Goal: Task Accomplishment & Management: Manage account settings

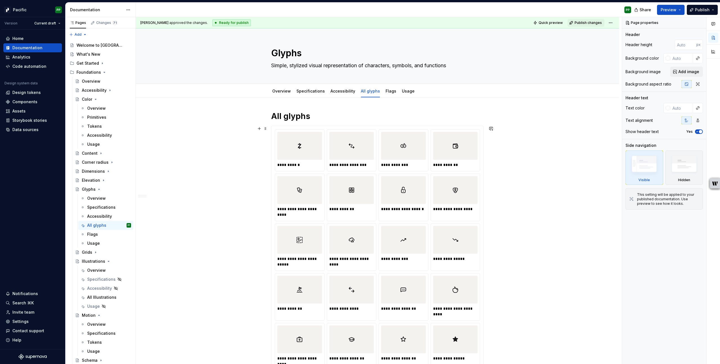
scroll to position [1868, 0]
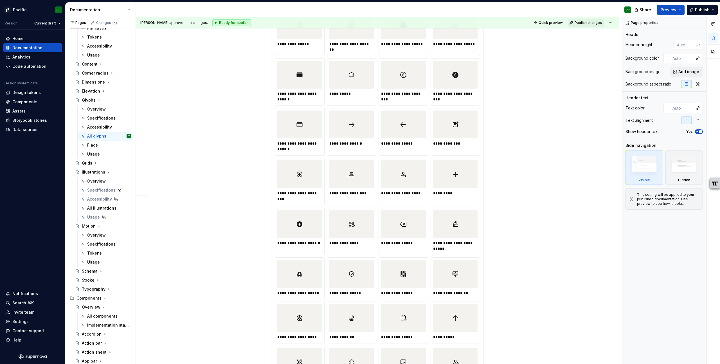
type textarea "*"
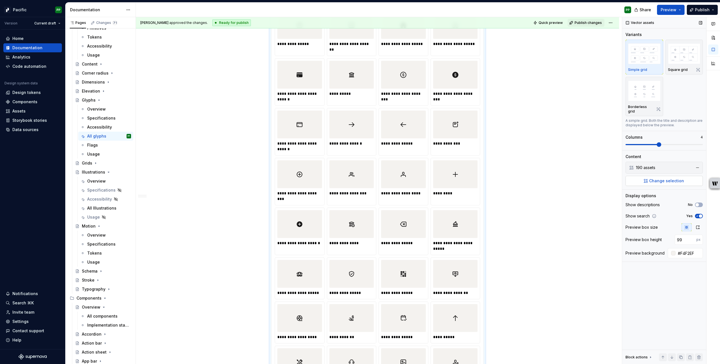
click at [666, 178] on span "Change selection" at bounding box center [666, 181] width 35 height 6
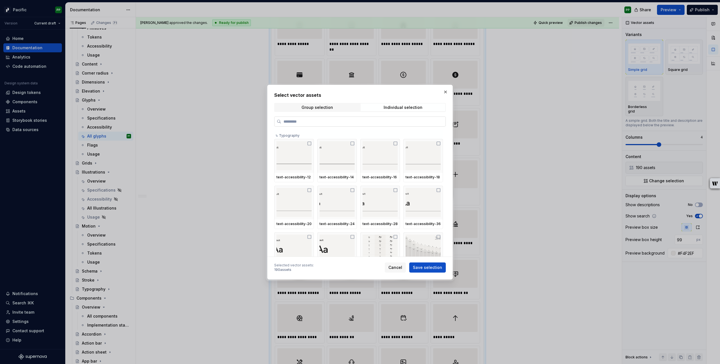
click at [347, 120] on input "search" at bounding box center [363, 122] width 164 height 6
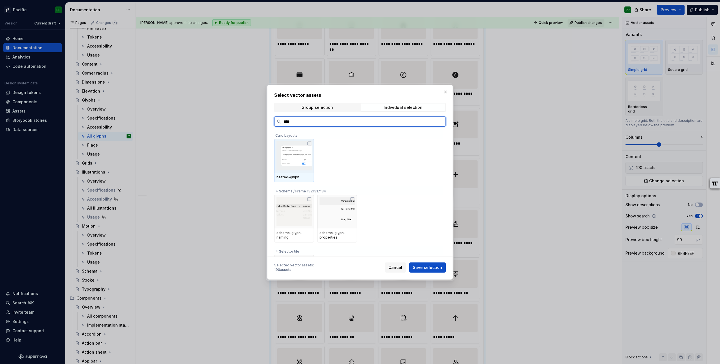
type input "*****"
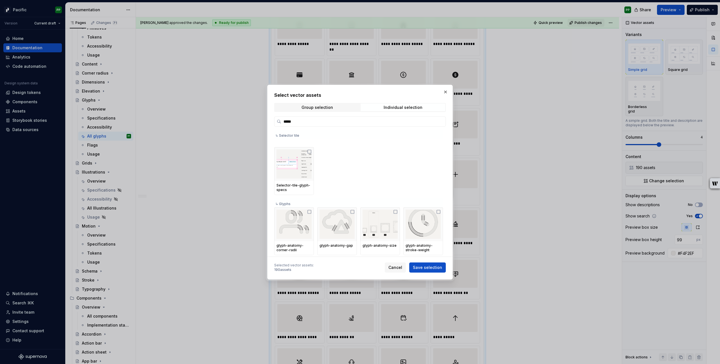
scroll to position [184, 0]
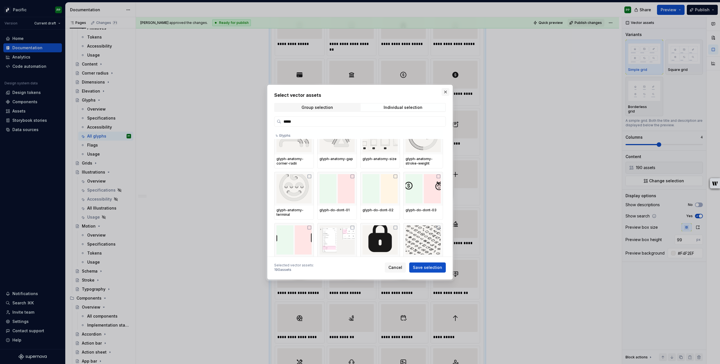
click at [446, 91] on button "button" at bounding box center [446, 92] width 8 height 8
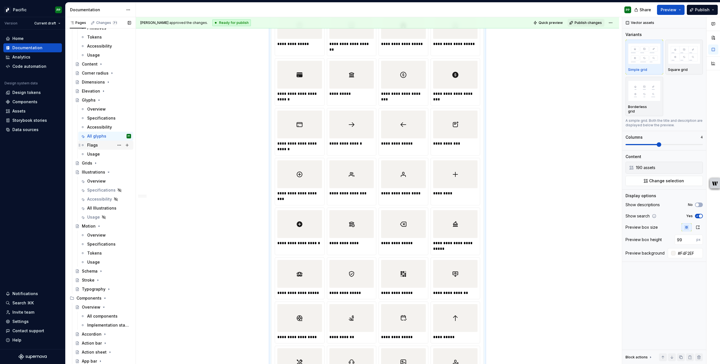
click at [104, 148] on div "Flags" at bounding box center [109, 145] width 44 height 8
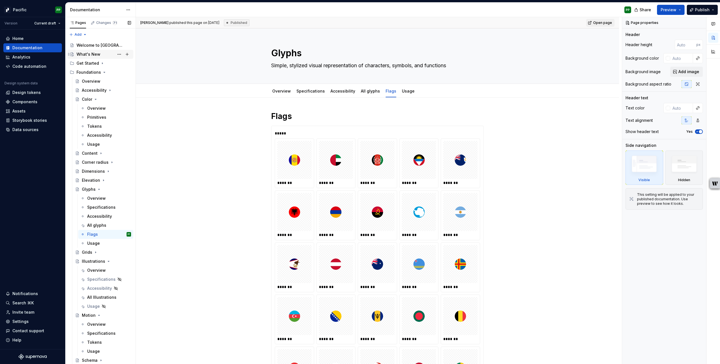
click at [99, 54] on div "What's New" at bounding box center [104, 54] width 55 height 8
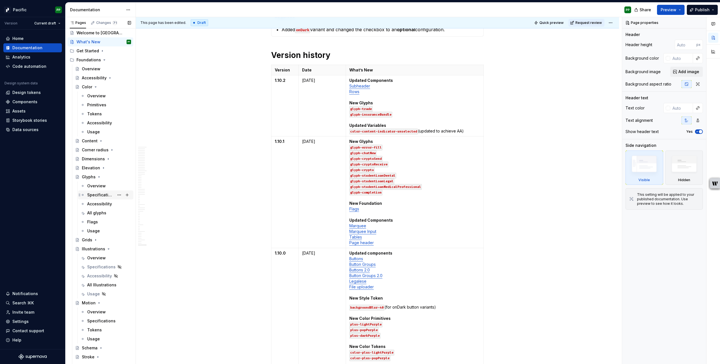
scroll to position [15, 0]
click at [102, 209] on div "All glyphs" at bounding box center [96, 211] width 19 height 6
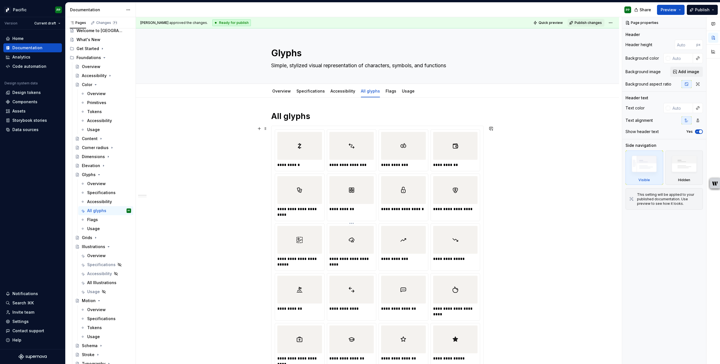
click at [351, 255] on div "**********" at bounding box center [351, 262] width 45 height 14
type textarea "*"
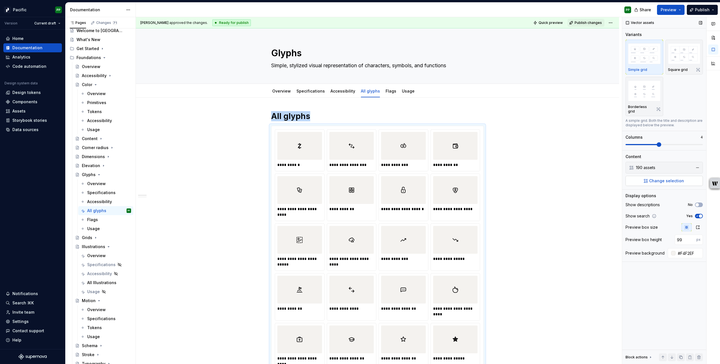
click at [654, 178] on span "Change selection" at bounding box center [666, 181] width 35 height 6
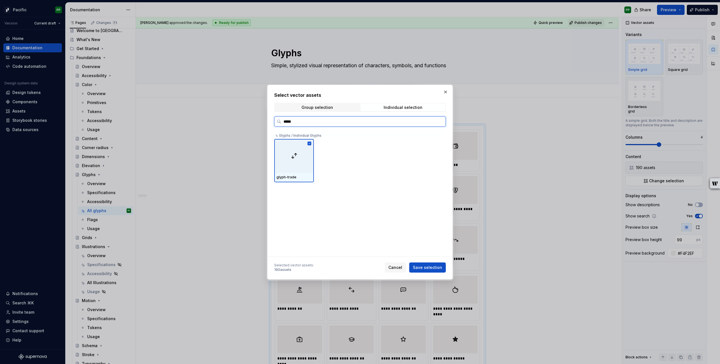
click at [305, 122] on input "*****" at bounding box center [363, 122] width 164 height 6
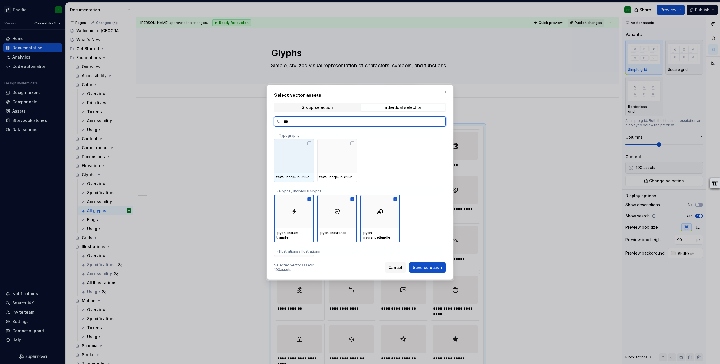
type input "****"
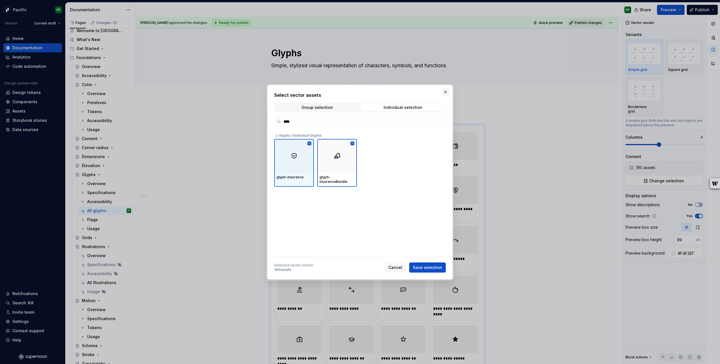
click at [444, 92] on button "button" at bounding box center [446, 92] width 8 height 8
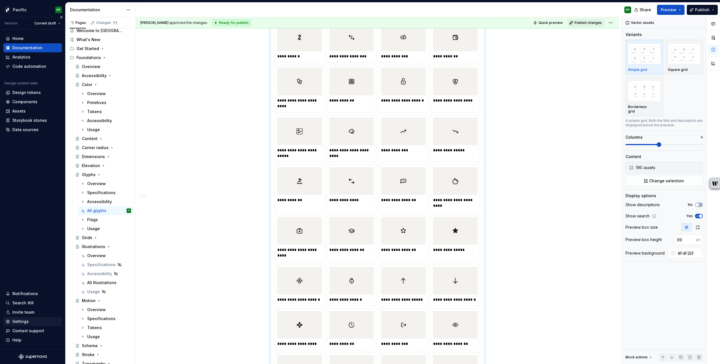
click at [24, 322] on div "Settings" at bounding box center [20, 322] width 16 height 6
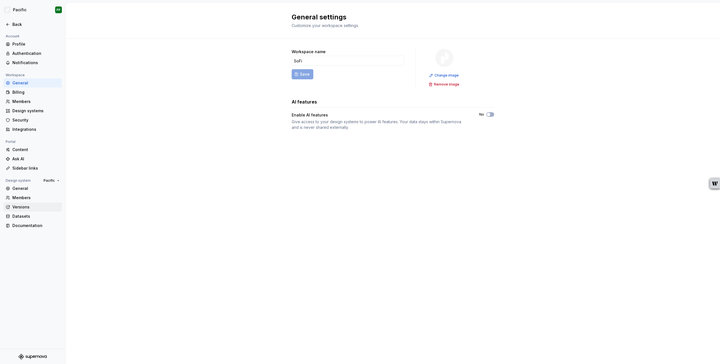
click at [23, 206] on div "Versions" at bounding box center [35, 207] width 47 height 6
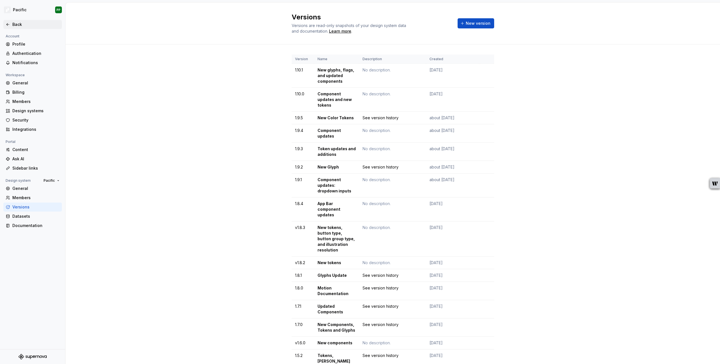
click at [19, 23] on div "Back" at bounding box center [35, 25] width 47 height 6
click at [474, 22] on span "New version" at bounding box center [478, 24] width 25 height 6
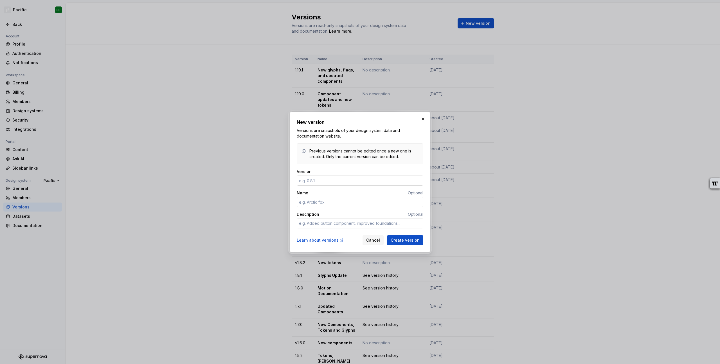
type textarea "*"
type input "1"
type textarea "*"
type input "1.10.2"
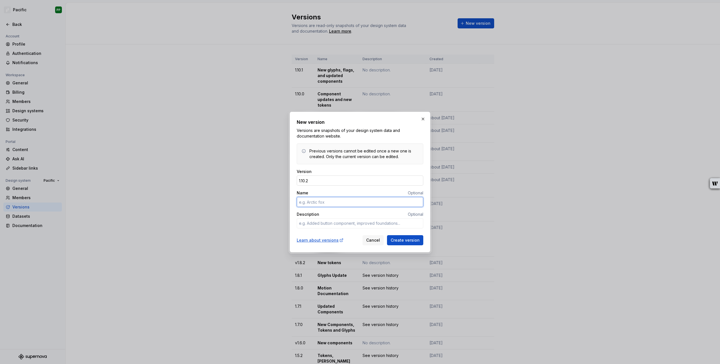
type textarea "*"
type input "New Glyphs, Updated"
type textarea "*"
type input "New Glyphs, Updated Components and Variables"
click at [332, 223] on textarea "Description" at bounding box center [360, 223] width 127 height 10
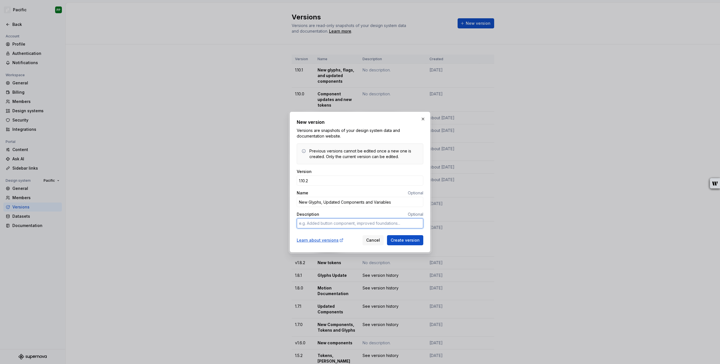
type textarea "*"
type textarea "S"
type textarea "*"
type textarea "Se"
type textarea "*"
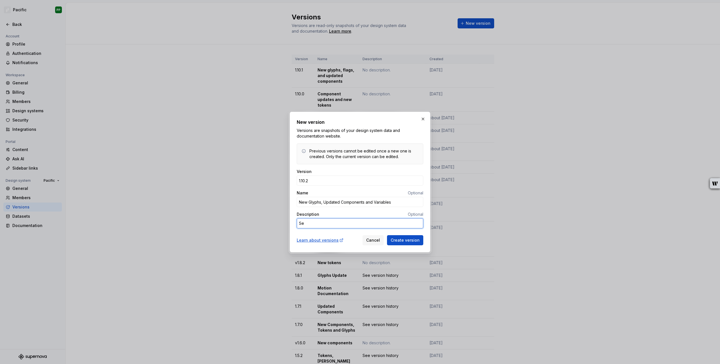
type textarea "See"
type textarea "*"
type textarea "See"
type textarea "*"
type textarea "See v"
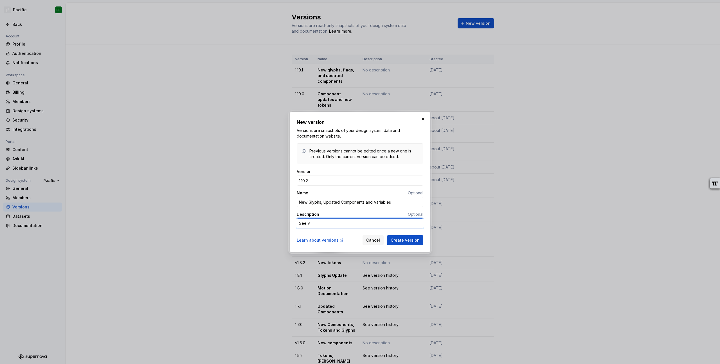
type textarea "*"
type textarea "See ve"
type textarea "*"
type textarea "See ver"
type textarea "*"
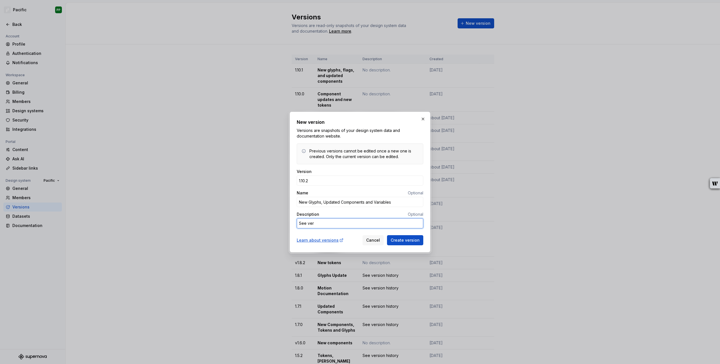
type textarea "See veri"
type textarea "*"
type textarea "See ver"
type textarea "*"
type textarea "See vers"
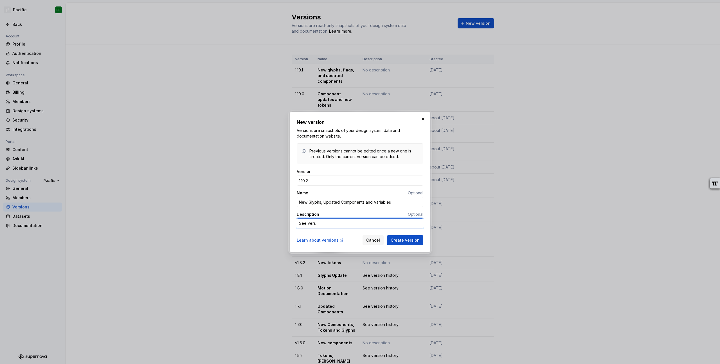
type textarea "*"
type textarea "See versi"
type textarea "*"
type textarea "See versio"
type textarea "*"
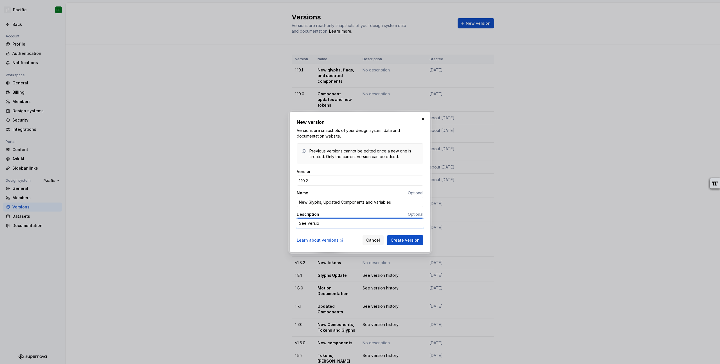
type textarea "See version"
type textarea "*"
type textarea "See version"
type textarea "*"
type textarea "See version h"
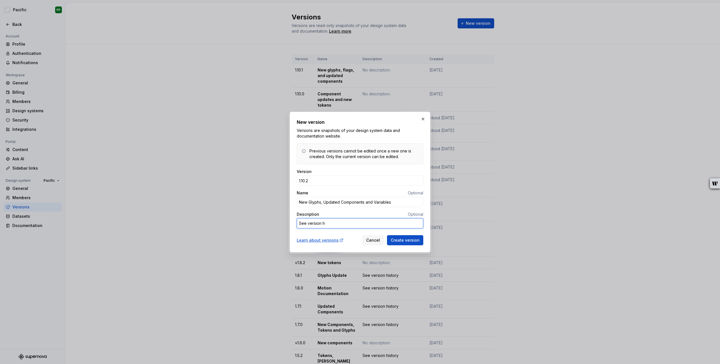
type textarea "*"
type textarea "See version hi"
type textarea "*"
type textarea "See version his"
type textarea "*"
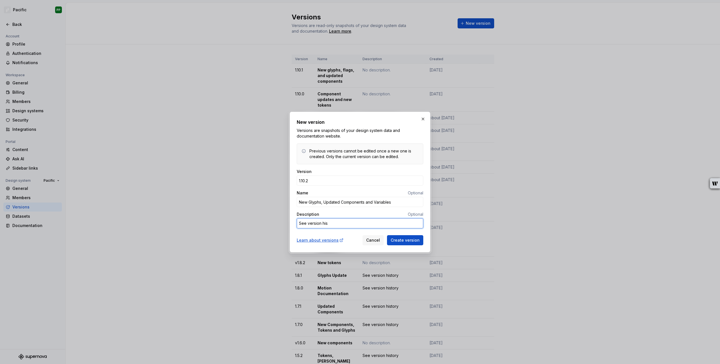
type textarea "See version hist"
type textarea "*"
type textarea "See version histo"
type textarea "*"
type textarea "See version histor"
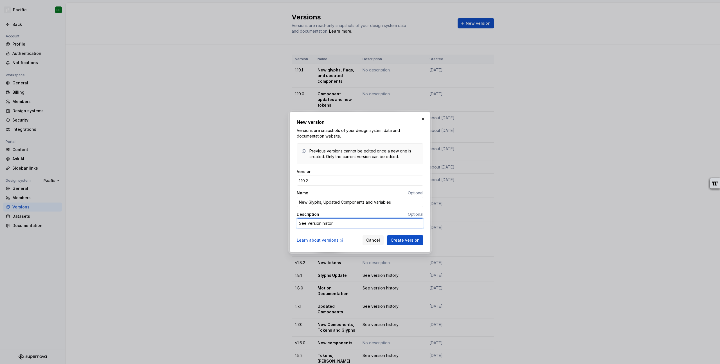
type textarea "*"
type textarea "See version history"
click at [310, 202] on input "New Glyphs, Updated Components and Variables" at bounding box center [360, 202] width 127 height 10
type input "New glyphs, updated components and variables"
click at [342, 234] on div "Learn about versions Cancel Create version" at bounding box center [360, 239] width 127 height 12
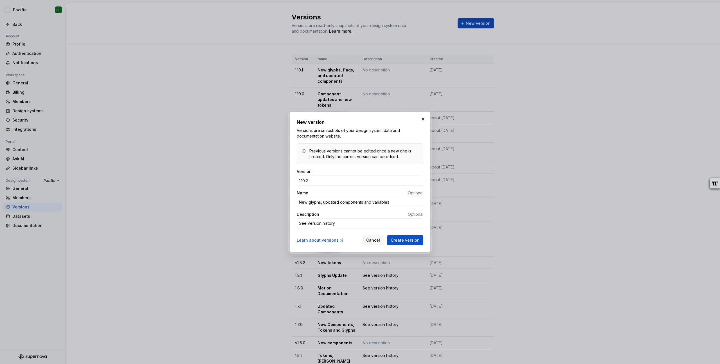
click at [428, 233] on div "New version Versions are snapshots of your design system data and documentation…" at bounding box center [360, 182] width 141 height 141
click at [410, 240] on span "Create version" at bounding box center [405, 240] width 29 height 6
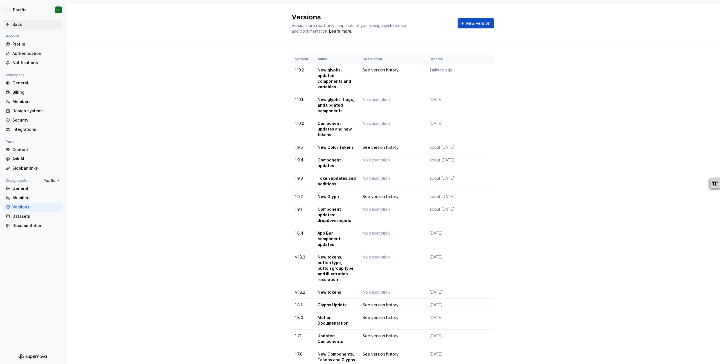
click at [14, 23] on div "Back" at bounding box center [35, 25] width 47 height 6
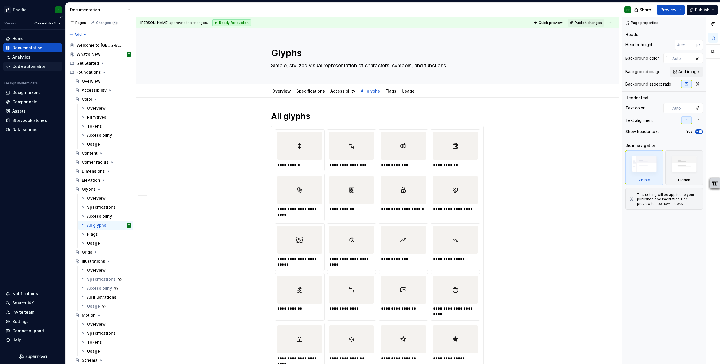
type textarea "*"
click at [31, 66] on div "Code automation" at bounding box center [29, 67] width 34 height 6
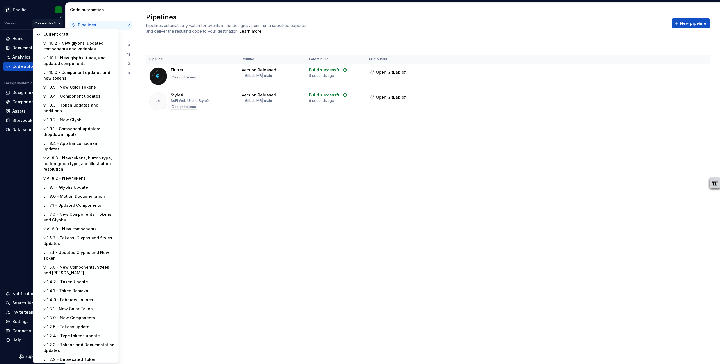
click at [51, 26] on html "Pacific PP Version Current draft Home Documentation Analytics Code automation D…" at bounding box center [360, 182] width 720 height 364
click at [45, 22] on html "Pacific PP Version Current draft Home Documentation Analytics Code automation D…" at bounding box center [360, 182] width 720 height 364
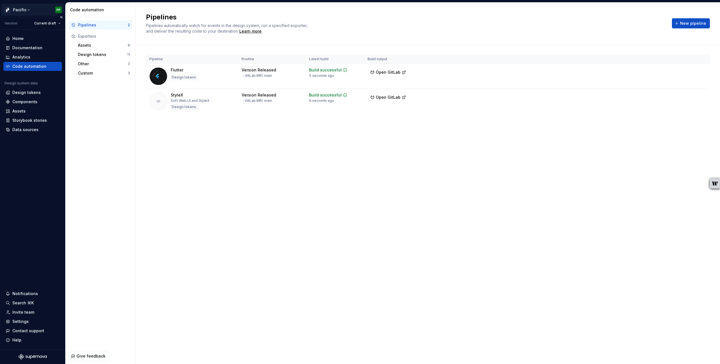
click at [26, 9] on html "Pacific PP Version Current draft Home Documentation Analytics Code automation D…" at bounding box center [360, 182] width 720 height 364
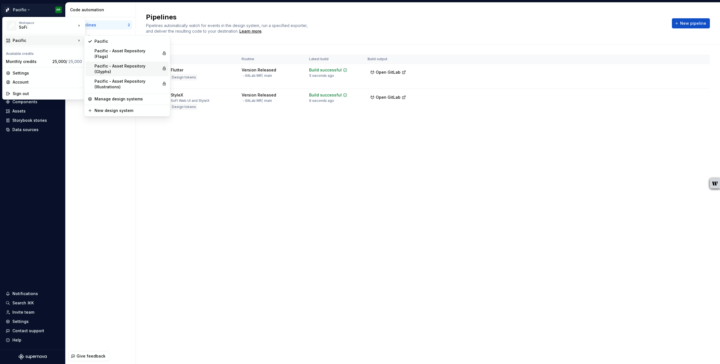
click at [117, 63] on div "Pacific - Asset Repository (Glyphs)" at bounding box center [127, 68] width 65 height 11
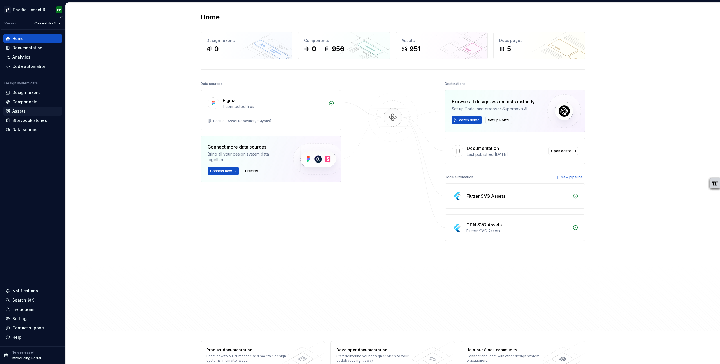
click at [23, 111] on div "Assets" at bounding box center [18, 111] width 13 height 6
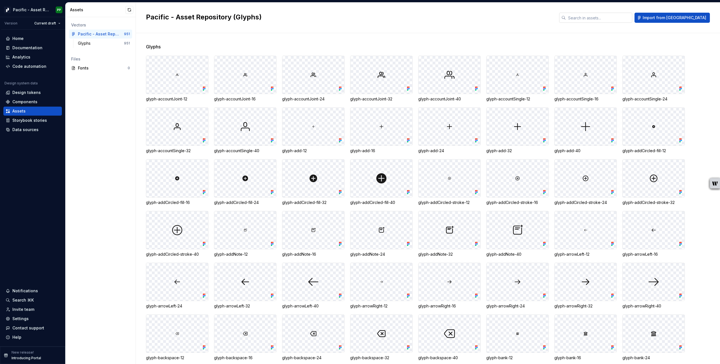
click at [632, 19] on input "text" at bounding box center [599, 18] width 66 height 10
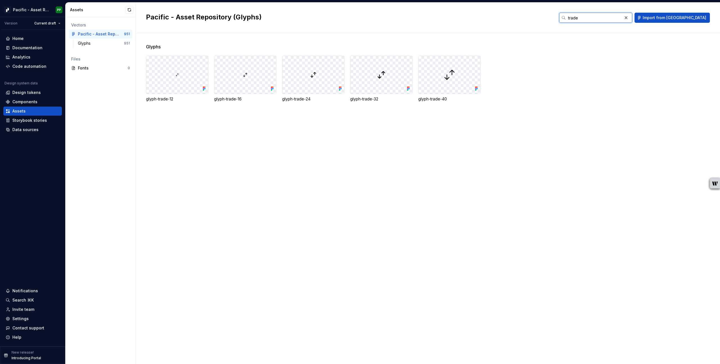
click at [622, 18] on input "trade" at bounding box center [594, 18] width 56 height 10
type input "trade"
click at [274, 196] on div "Glyphs glyph-trade-12 glyph-trade-16 glyph-trade-24 glyph-trade-32 glyph-trade-…" at bounding box center [433, 198] width 574 height 331
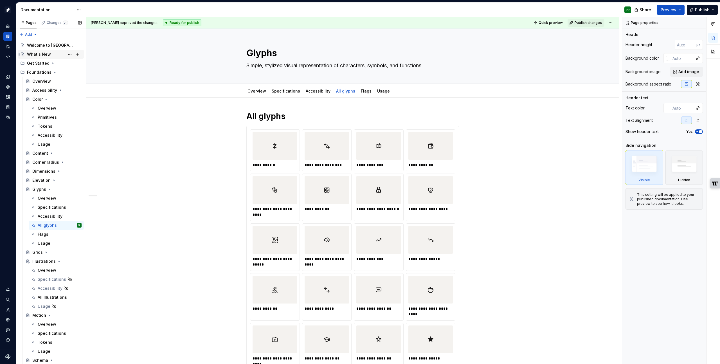
click at [41, 54] on div "What's New" at bounding box center [39, 54] width 24 height 6
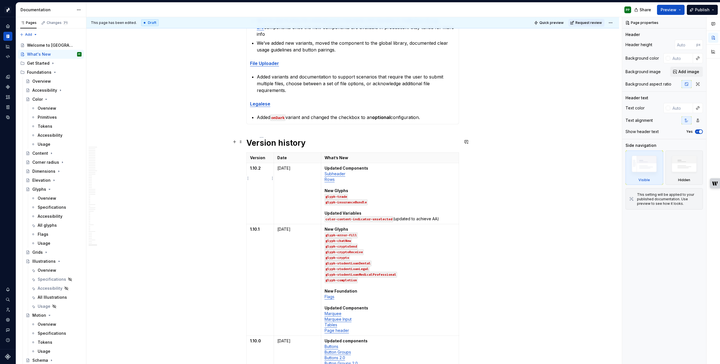
scroll to position [251, 0]
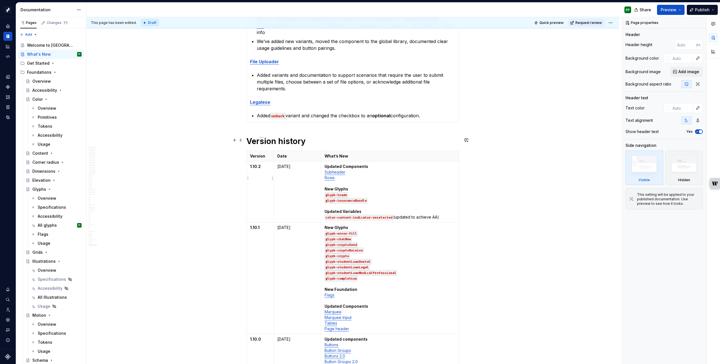
type textarea "*"
